Goal: Entertainment & Leisure: Browse casually

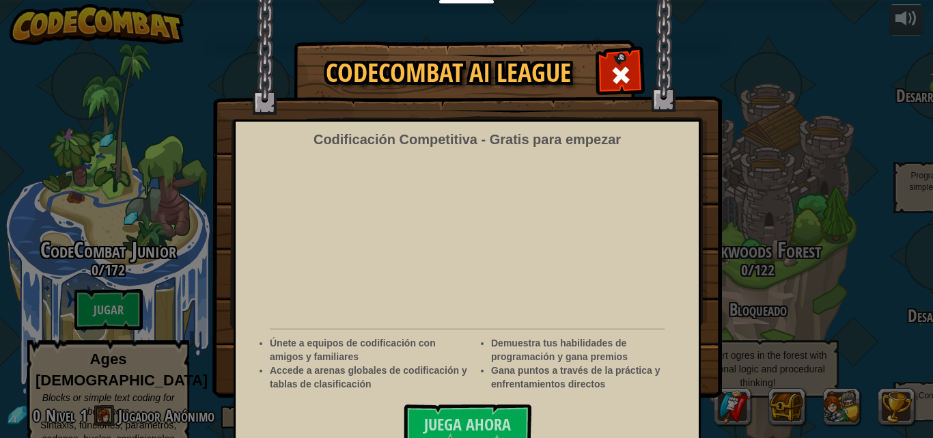
select select "es-ES"
click at [446, 426] on span "Juega ahora" at bounding box center [467, 424] width 87 height 22
